Goal: Task Accomplishment & Management: Manage account settings

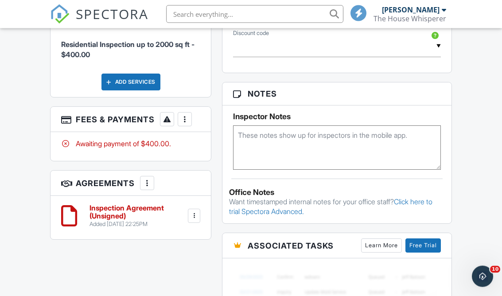
scroll to position [541, 0]
click at [184, 117] on div at bounding box center [184, 119] width 9 height 9
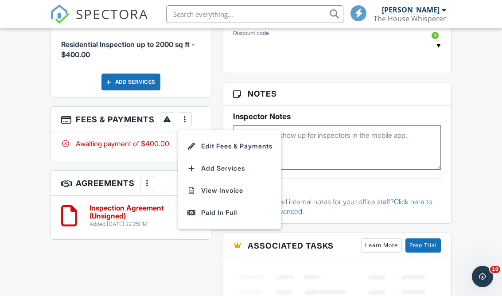
click at [255, 214] on div "Paid In Full" at bounding box center [230, 213] width 86 height 11
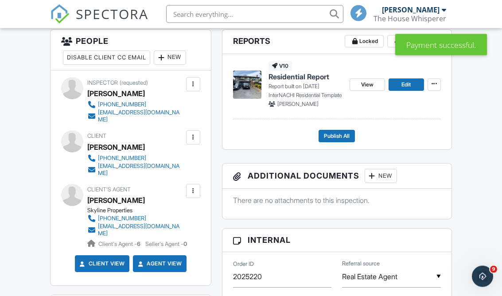
scroll to position [240, 0]
click at [350, 129] on footer "Publish All" at bounding box center [337, 133] width 208 height 20
click at [341, 136] on span "Publish All" at bounding box center [337, 136] width 26 height 9
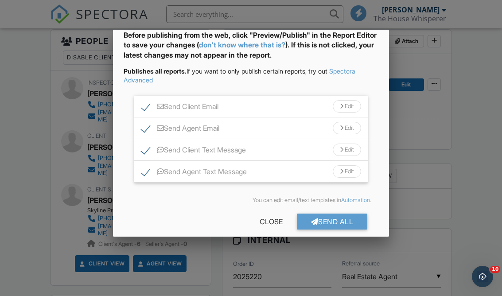
scroll to position [44, 0]
click at [343, 224] on div "Send All" at bounding box center [332, 222] width 71 height 16
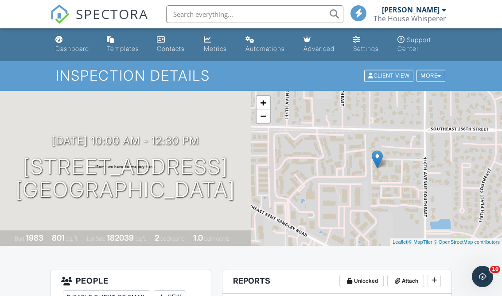
click at [87, 49] on div "Dashboard" at bounding box center [72, 49] width 34 height 8
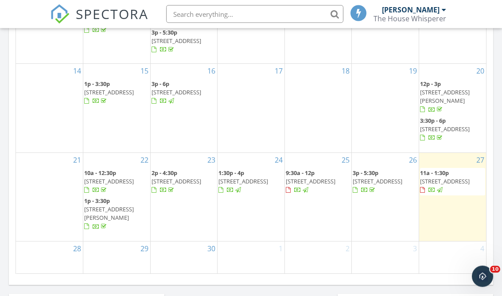
scroll to position [549, 0]
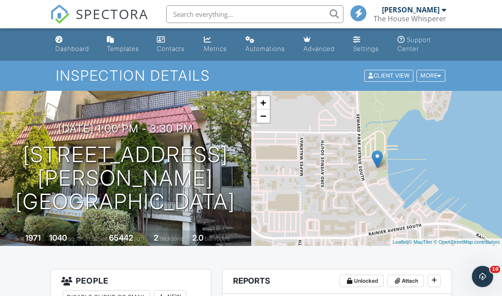
click at [86, 43] on link "Dashboard" at bounding box center [74, 44] width 44 height 25
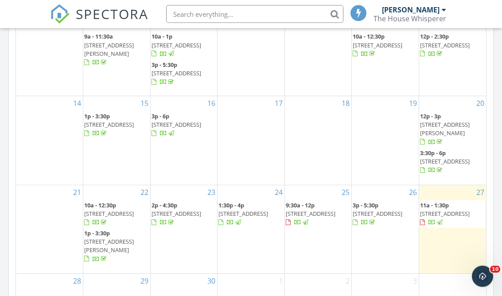
scroll to position [516, 0]
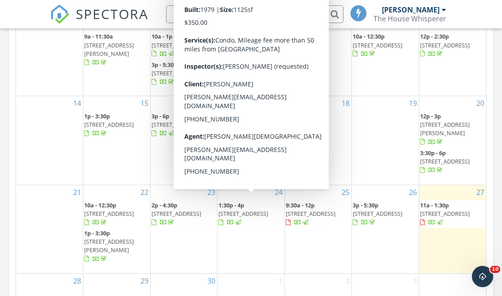
click at [243, 220] on div at bounding box center [238, 223] width 7 height 7
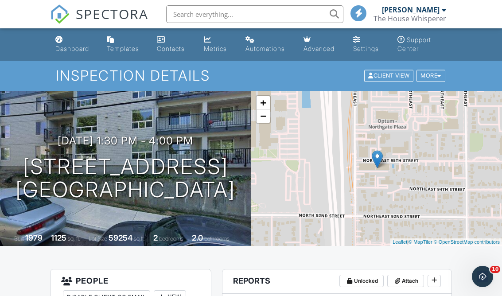
click at [87, 48] on div "Dashboard" at bounding box center [72, 49] width 34 height 8
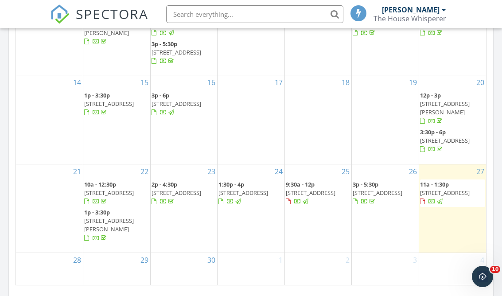
scroll to position [538, 0]
